Goal: Transaction & Acquisition: Register for event/course

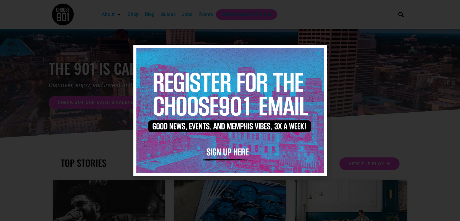
click at [317, 52] on icon "Close" at bounding box center [318, 53] width 5 height 5
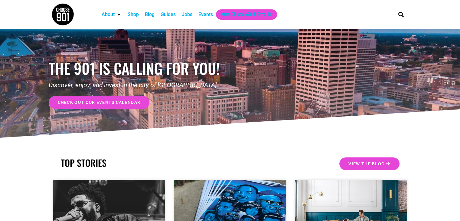
click at [204, 14] on div "Events" at bounding box center [205, 14] width 15 height 7
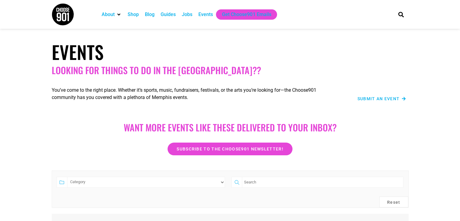
click at [117, 70] on h2 "Looking for things to do in the [GEOGRAPHIC_DATA]??" at bounding box center [230, 70] width 357 height 11
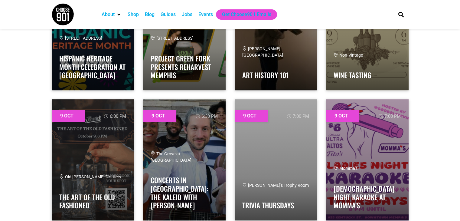
scroll to position [272, 0]
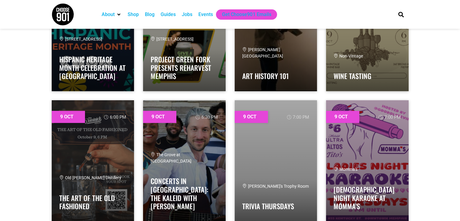
drag, startPoint x: 436, startPoint y: 119, endPoint x: 426, endPoint y: 93, distance: 27.3
